Goal: Information Seeking & Learning: Learn about a topic

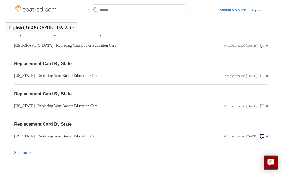
scroll to position [588, 0]
click at [25, 155] on link "See more items from recent activity" at bounding box center [22, 152] width 17 height 5
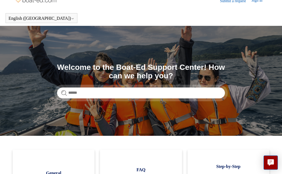
scroll to position [0, 0]
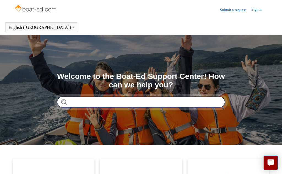
click at [80, 99] on input "Search" at bounding box center [141, 102] width 168 height 11
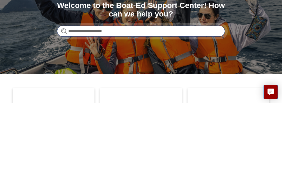
type input "**********"
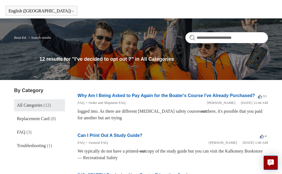
scroll to position [20, 0]
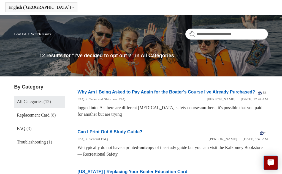
click at [31, 145] on link "Troubleshooting (1)" at bounding box center [39, 142] width 51 height 12
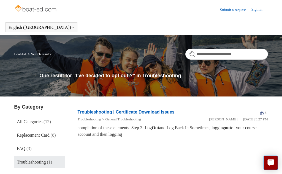
click at [28, 10] on img at bounding box center [36, 8] width 44 height 11
